Goal: Information Seeking & Learning: Learn about a topic

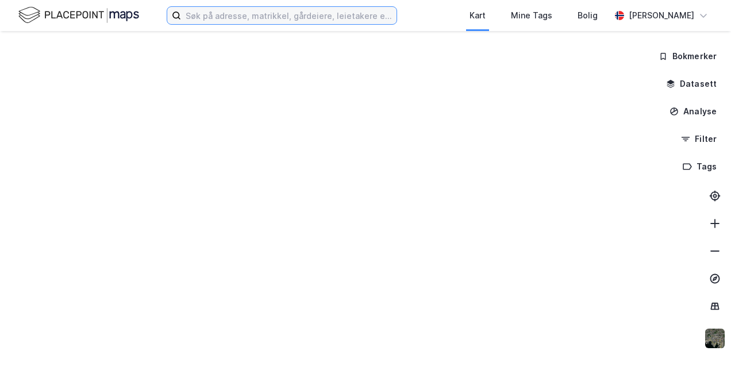
click at [223, 10] on input at bounding box center [288, 15] width 215 height 17
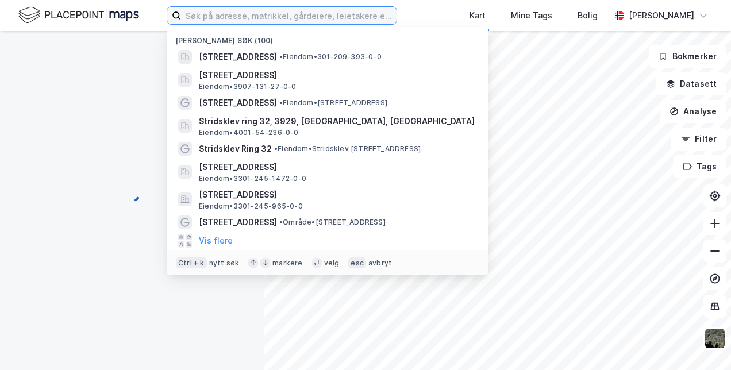
paste input "[STREET_ADDRESS],"
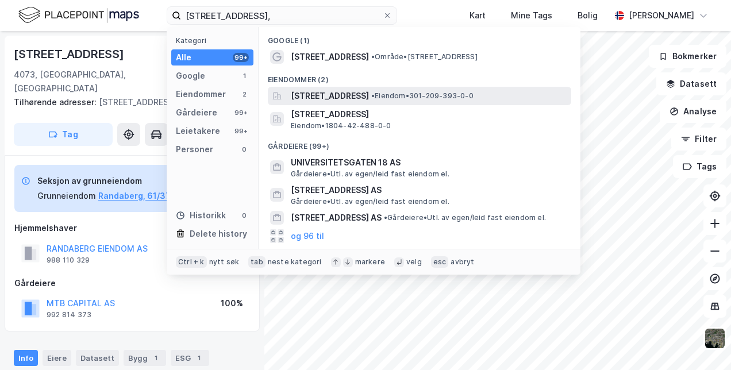
click at [337, 98] on span "[STREET_ADDRESS]" at bounding box center [330, 96] width 78 height 14
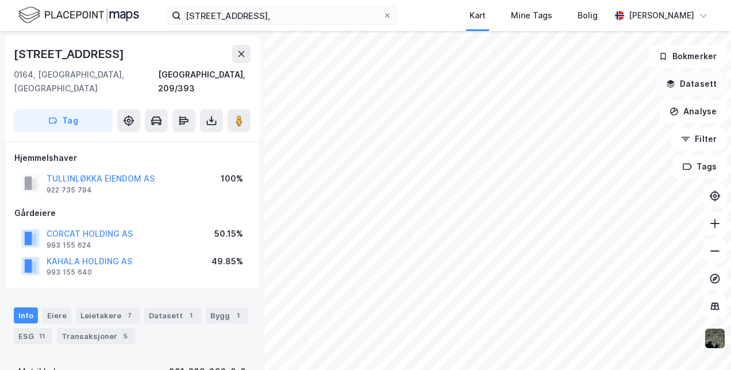
click at [672, 80] on icon "button" at bounding box center [670, 83] width 9 height 9
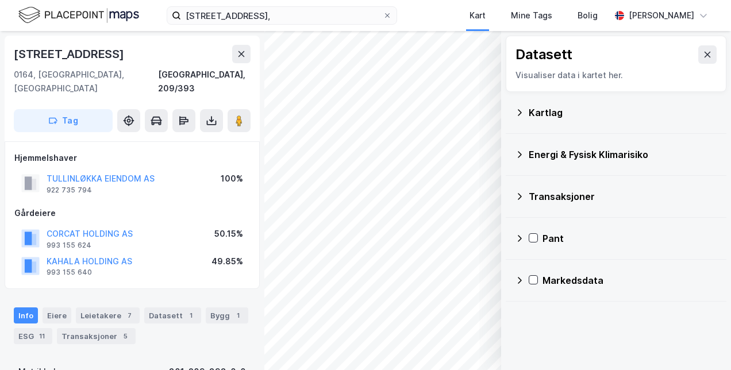
click at [520, 111] on icon at bounding box center [520, 112] width 4 height 6
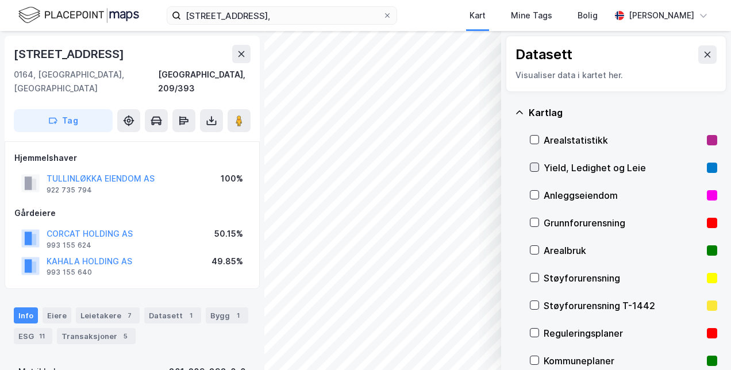
click at [534, 164] on icon at bounding box center [534, 167] width 8 height 8
click at [452, 341] on button "Vis" at bounding box center [441, 340] width 95 height 18
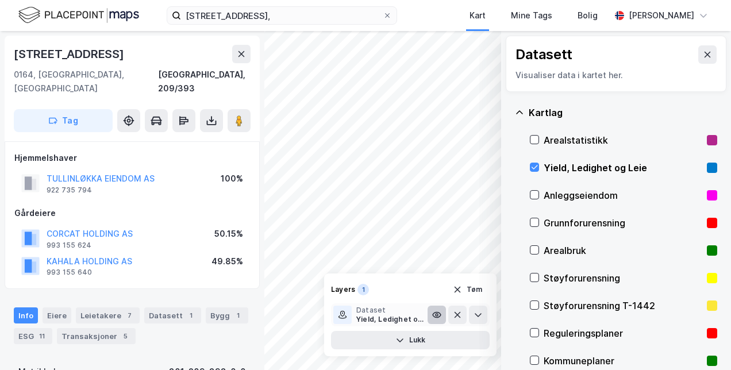
click at [440, 319] on icon at bounding box center [436, 314] width 9 height 9
click at [437, 314] on icon at bounding box center [436, 314] width 9 height 9
click at [465, 285] on button "Tøm" at bounding box center [467, 289] width 44 height 18
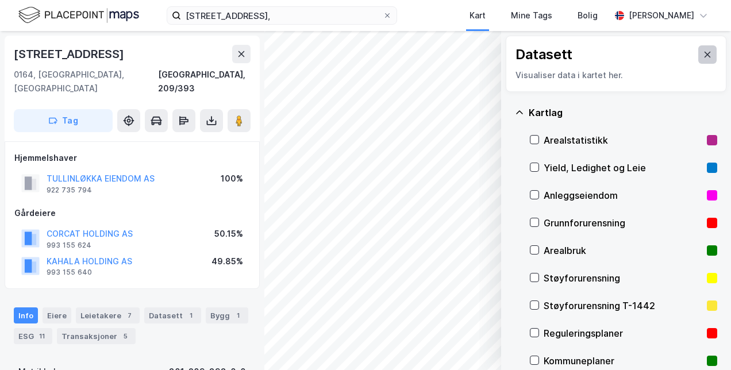
click at [703, 45] on button at bounding box center [707, 54] width 18 height 18
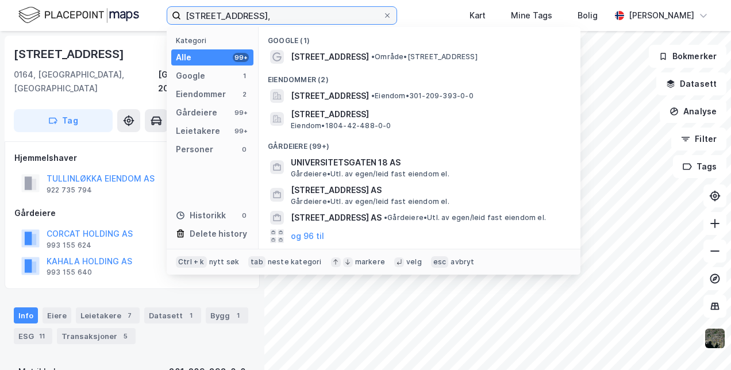
drag, startPoint x: 318, startPoint y: 14, endPoint x: 41, endPoint y: 14, distance: 276.9
click at [41, 14] on div "[STREET_ADDRESS], Kategori Alle 99+ Google 1 Eiendommer 2 Gårdeiere 99+ Leietak…" at bounding box center [365, 15] width 731 height 31
paste input "[PERSON_NAME][STREET_ADDRESS]"
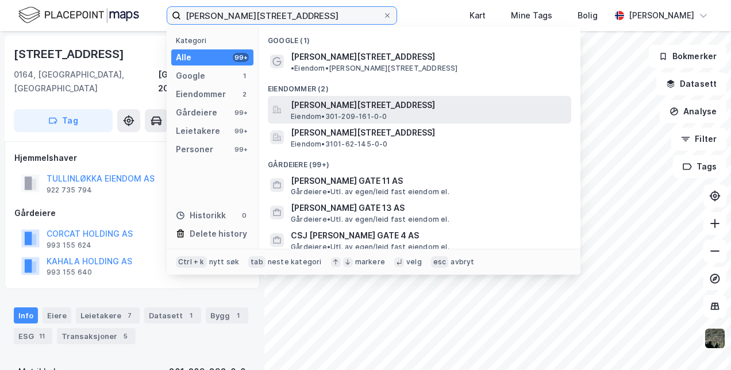
type input "[PERSON_NAME][STREET_ADDRESS]"
click at [357, 112] on span "Eiendom • 301-209-161-0-0" at bounding box center [339, 116] width 97 height 9
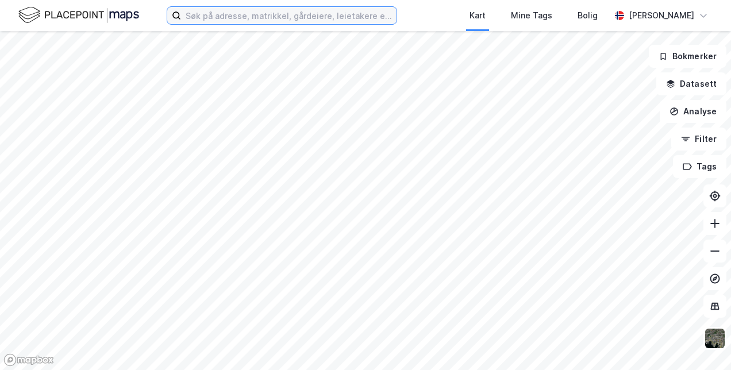
click at [283, 17] on input at bounding box center [288, 15] width 215 height 17
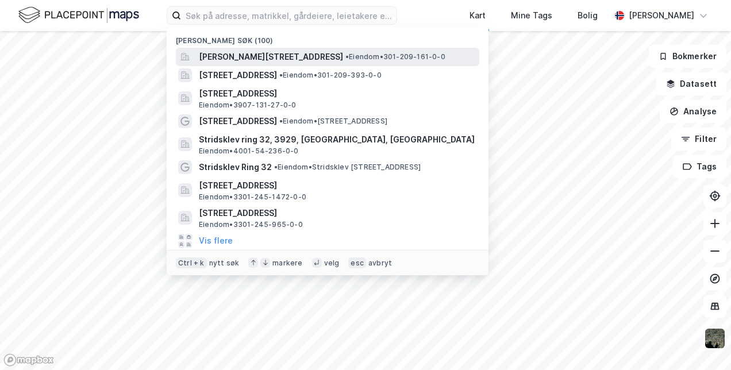
click at [280, 56] on span "[PERSON_NAME][STREET_ADDRESS]" at bounding box center [271, 57] width 144 height 14
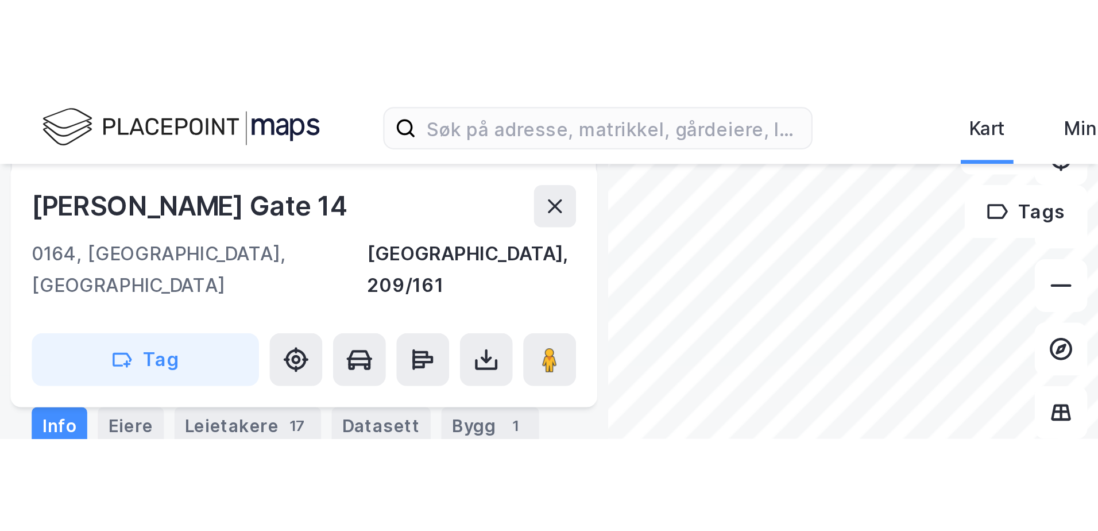
scroll to position [122, 0]
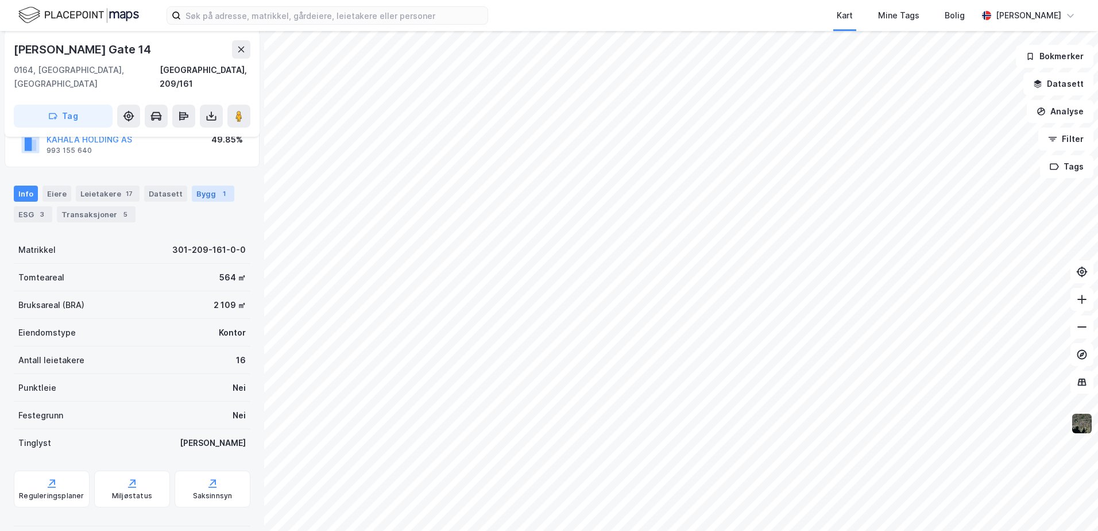
click at [195, 186] on div "Bygg 1" at bounding box center [213, 194] width 43 height 16
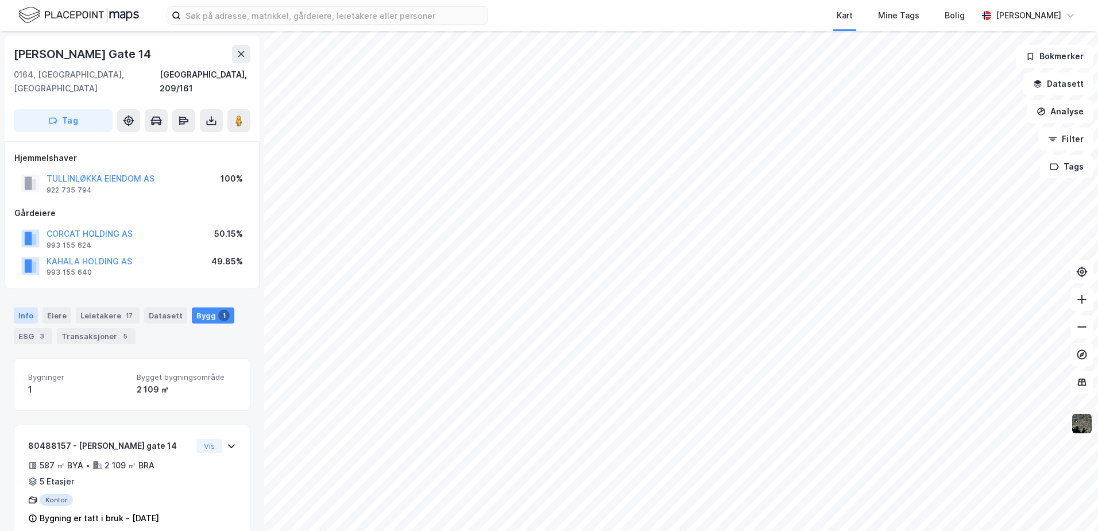
click at [27, 307] on div "Info" at bounding box center [26, 315] width 24 height 16
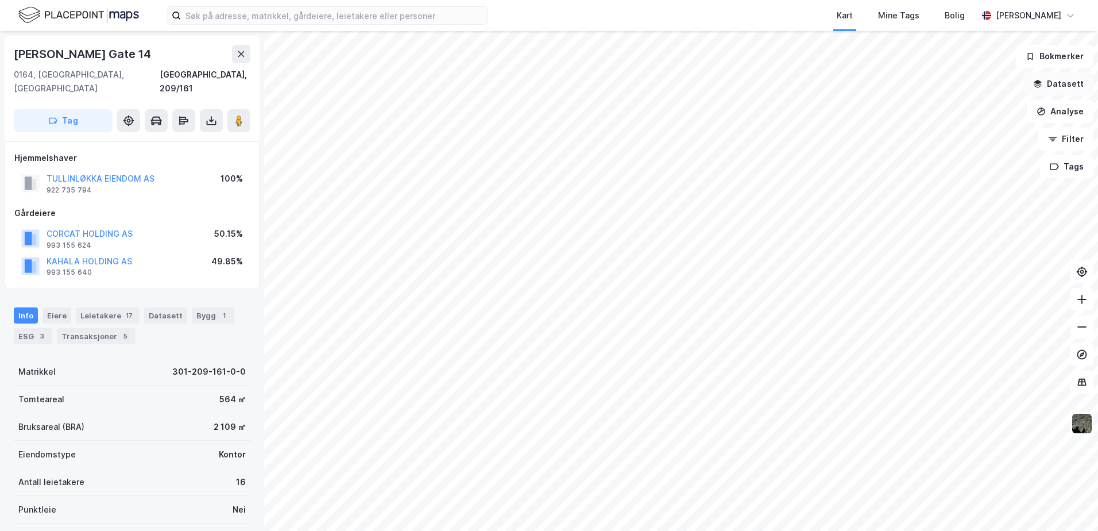
click at [730, 84] on icon "button" at bounding box center [1038, 82] width 7 height 5
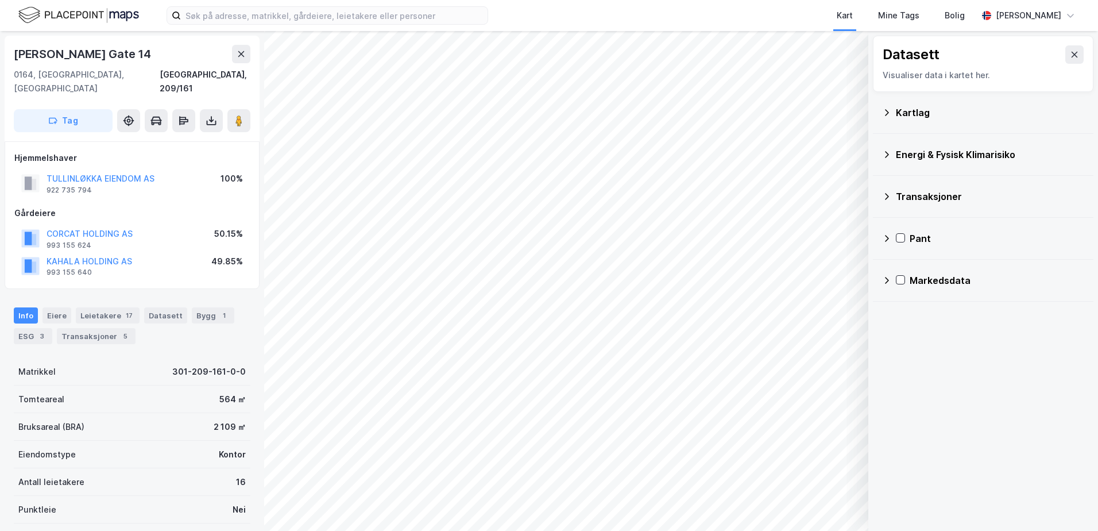
click at [730, 151] on icon at bounding box center [886, 154] width 9 height 9
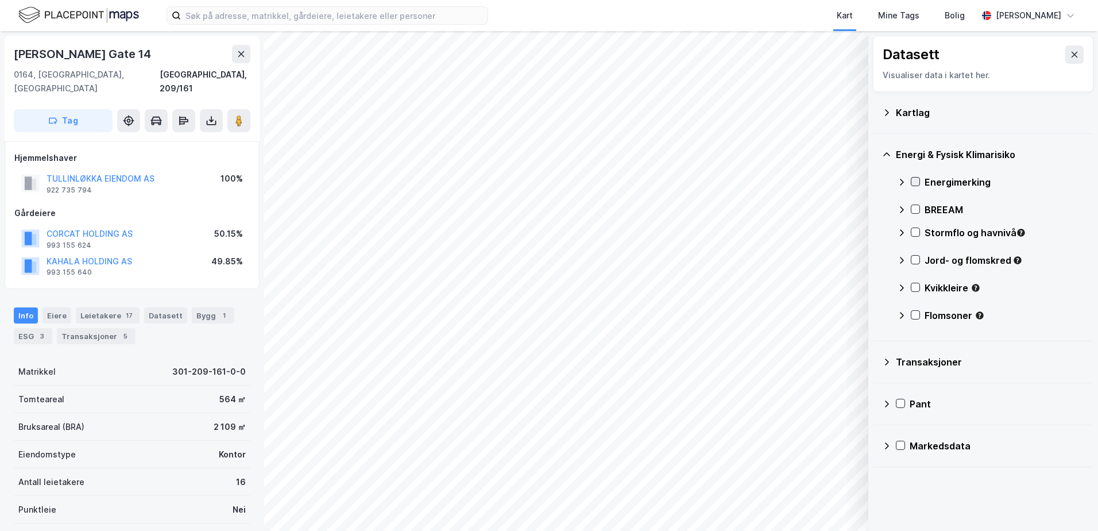
click at [730, 180] on icon at bounding box center [916, 182] width 8 height 8
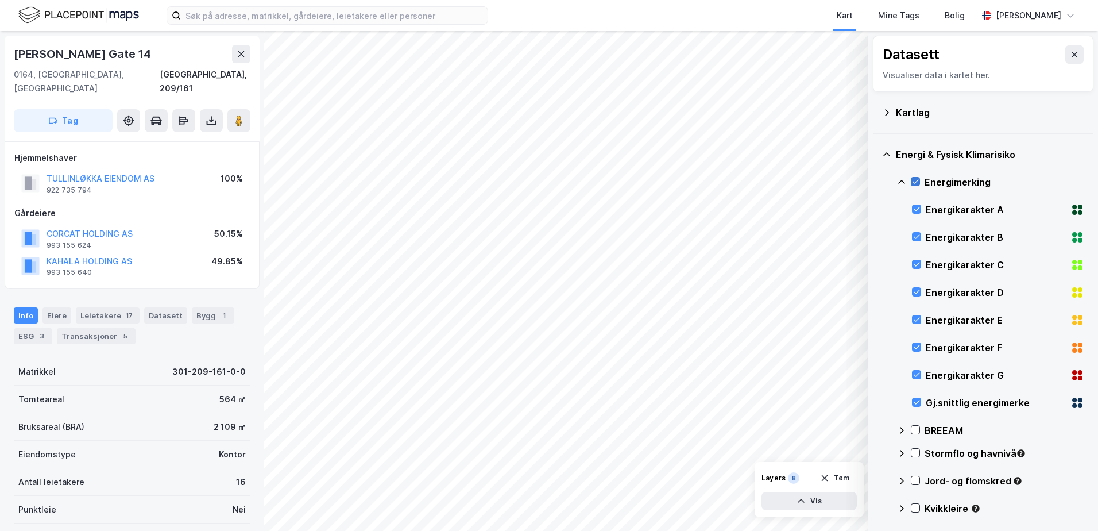
click at [730, 178] on icon at bounding box center [916, 182] width 8 height 8
click at [730, 182] on div "Energi & Fysisk Klimarisiko Energimerking Energikarakter A Energikarakter B Ene…" at bounding box center [983, 348] width 221 height 428
click at [730, 153] on icon at bounding box center [886, 154] width 9 height 9
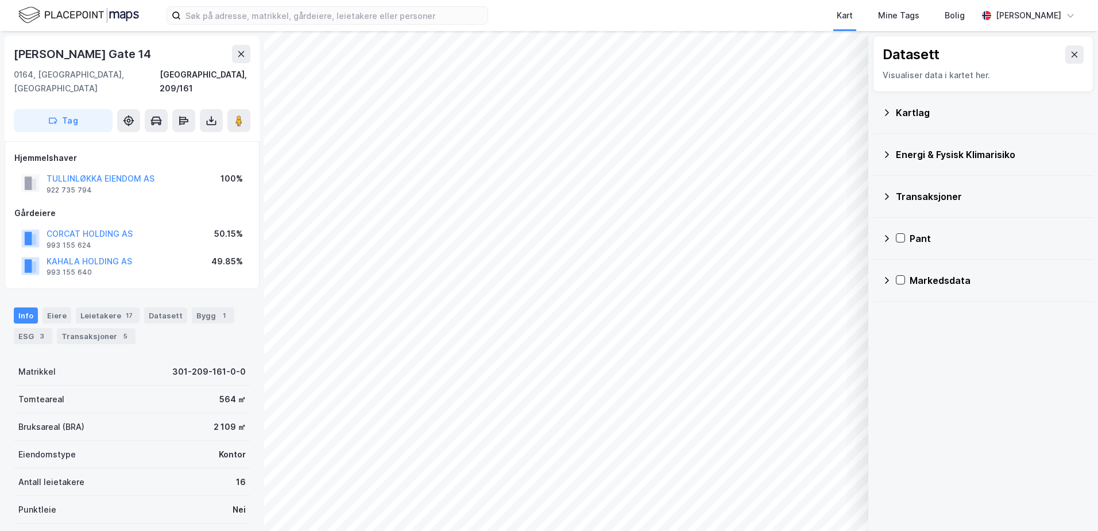
click at [730, 109] on icon at bounding box center [886, 112] width 9 height 9
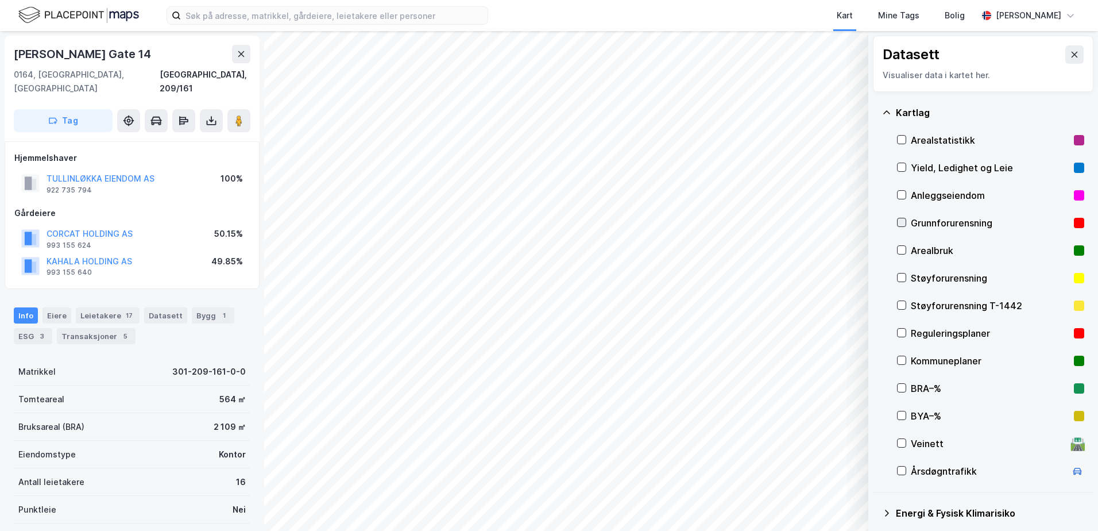
click at [730, 219] on icon at bounding box center [902, 222] width 8 height 8
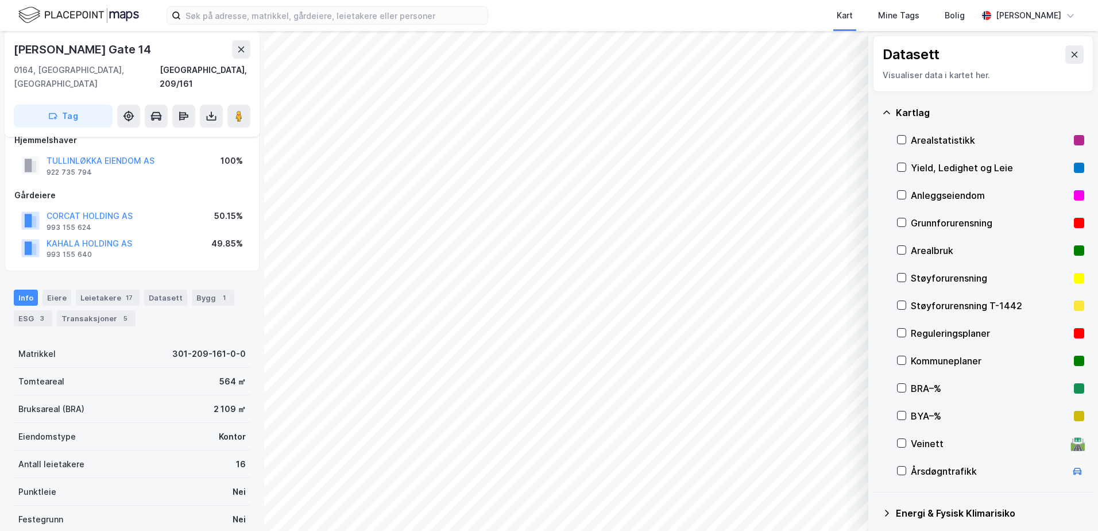
scroll to position [7, 0]
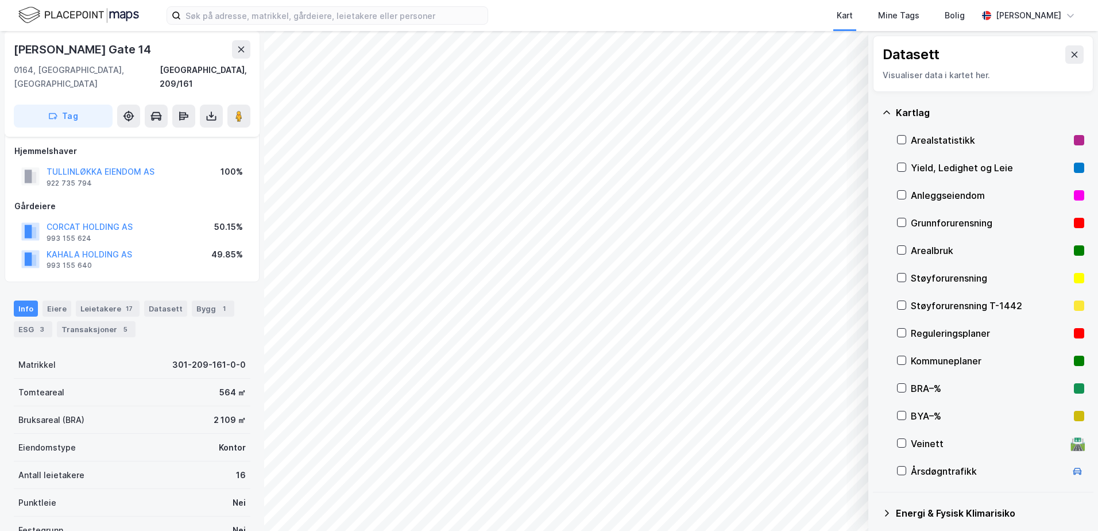
click at [164, 50] on div "Kristian Augusts Gate 14" at bounding box center [132, 49] width 237 height 18
drag, startPoint x: 155, startPoint y: 51, endPoint x: 11, endPoint y: 52, distance: 143.6
click at [11, 52] on div "Kristian Augusts Gate 14 0164, Oslo, Oslo Oslo, 209/161 Tag" at bounding box center [132, 84] width 255 height 106
drag, startPoint x: 11, startPoint y: 52, endPoint x: 47, endPoint y: 47, distance: 35.9
copy div "Kristian Augusts Gate 14"
